Goal: Find specific page/section

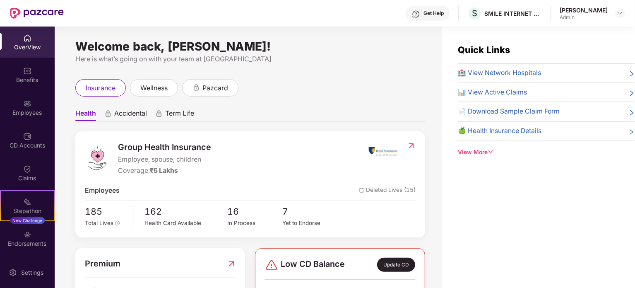
scroll to position [26, 0]
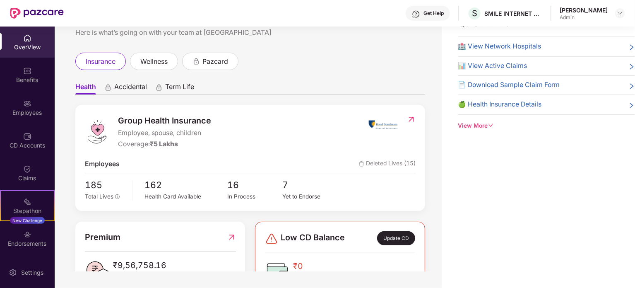
click at [24, 34] on img at bounding box center [27, 38] width 8 height 8
click at [23, 43] on div "OverView" at bounding box center [27, 47] width 55 height 8
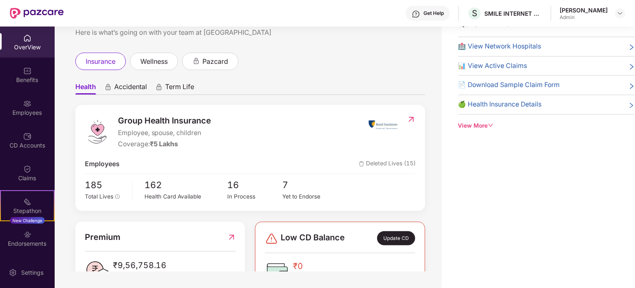
click at [23, 43] on div "OverView" at bounding box center [27, 47] width 55 height 8
click at [18, 130] on div "CD Accounts" at bounding box center [27, 140] width 55 height 31
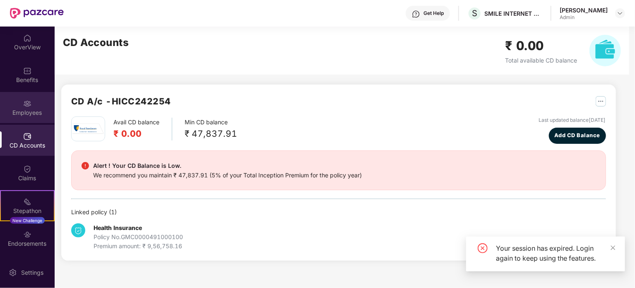
click at [25, 112] on div "Employees" at bounding box center [27, 112] width 55 height 8
